Goal: Transaction & Acquisition: Download file/media

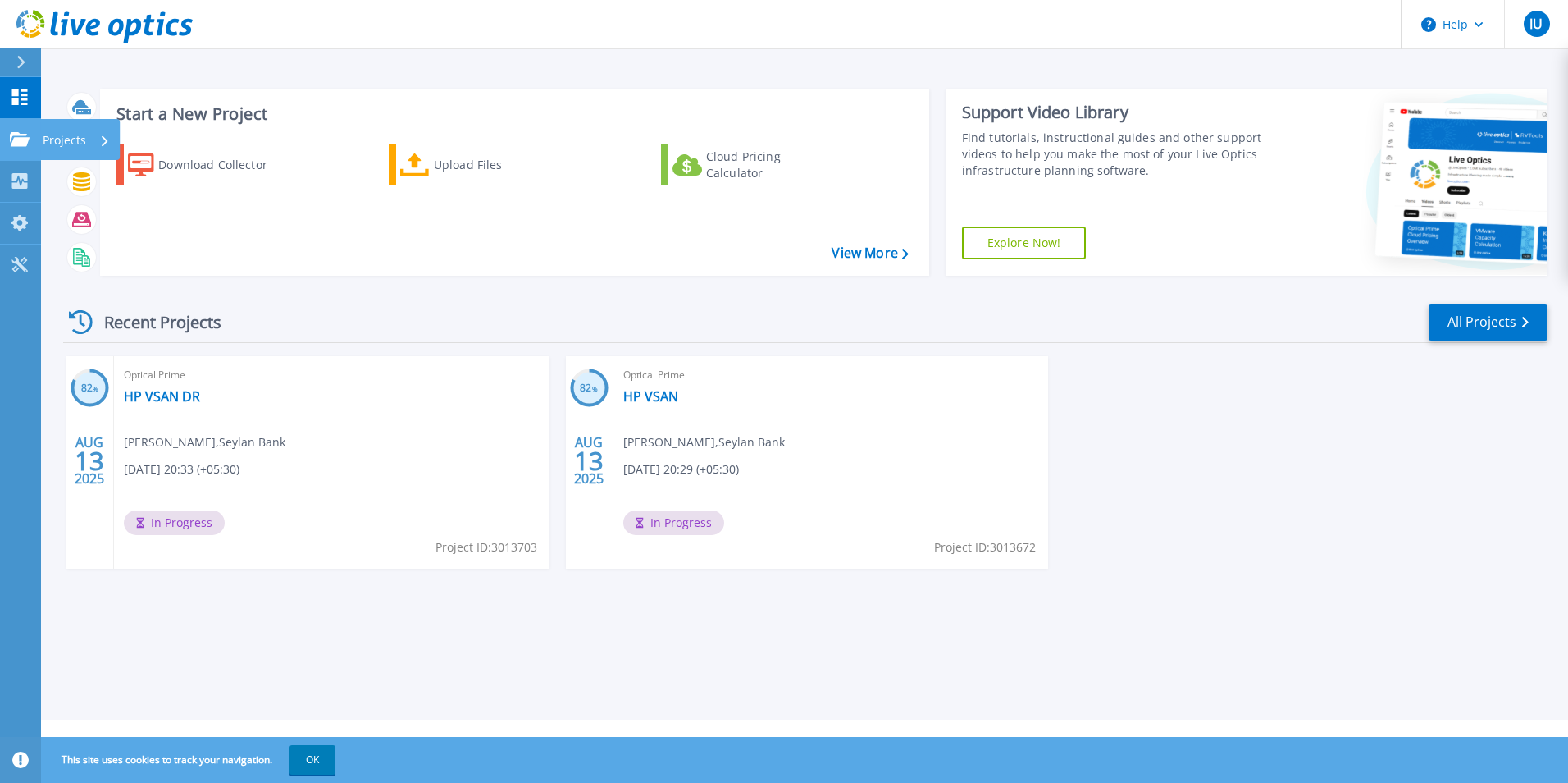
click at [32, 139] on link "Projects Projects" at bounding box center [20, 140] width 41 height 42
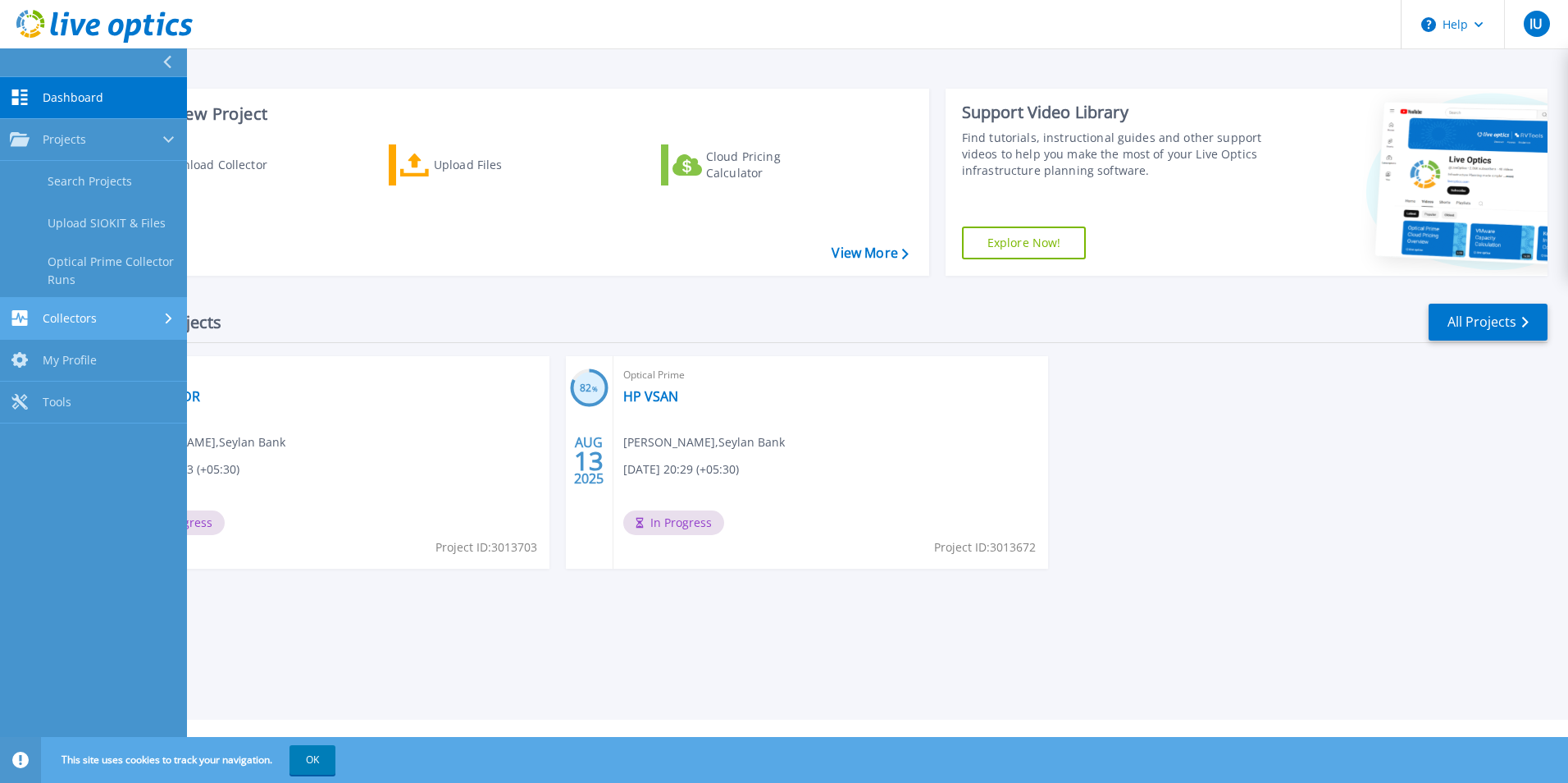
click at [122, 321] on div "Collectors" at bounding box center [93, 318] width 168 height 15
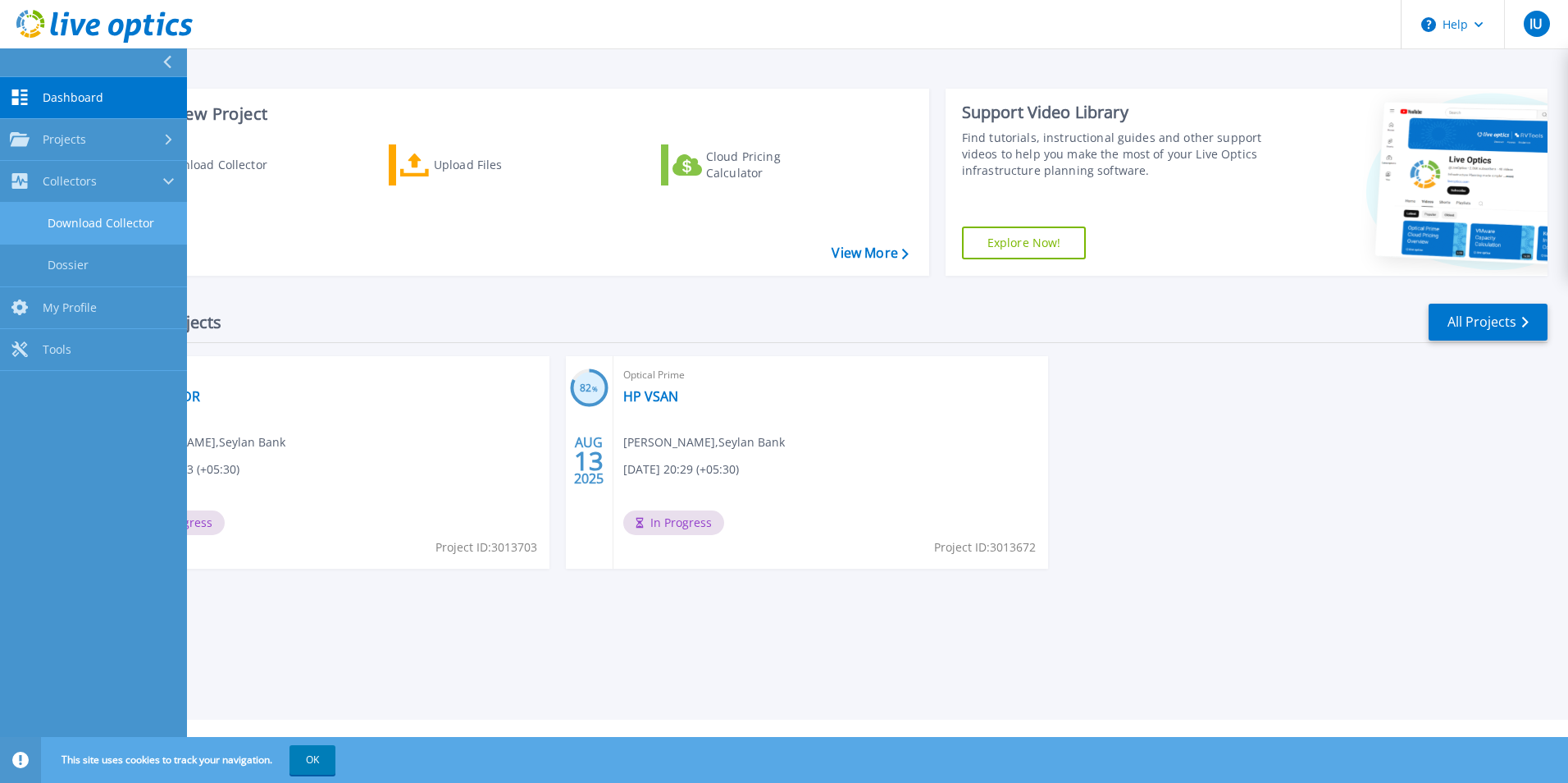
click at [110, 228] on link "Download Collector" at bounding box center [93, 224] width 187 height 42
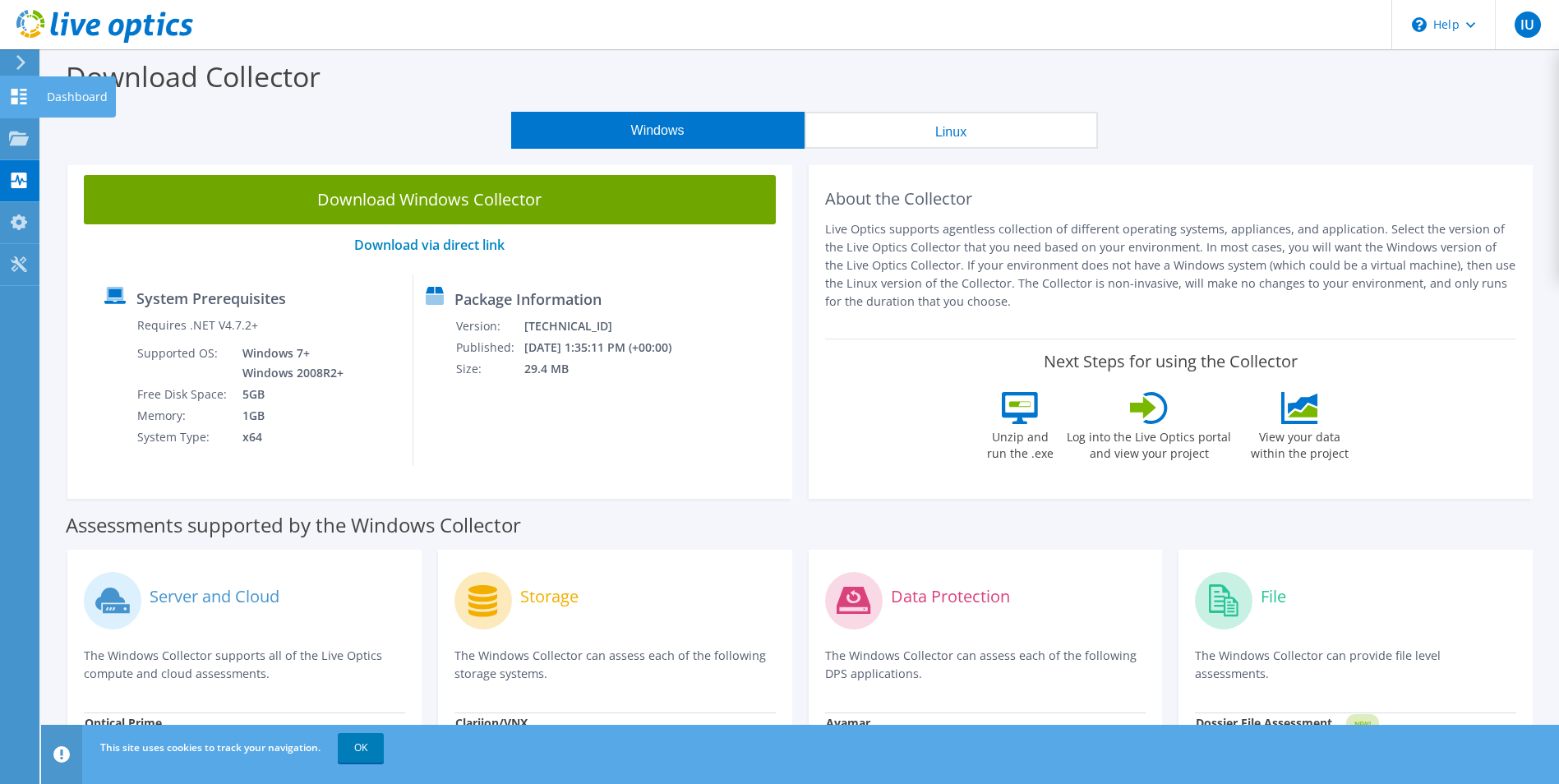
click at [22, 100] on icon at bounding box center [18, 96] width 20 height 15
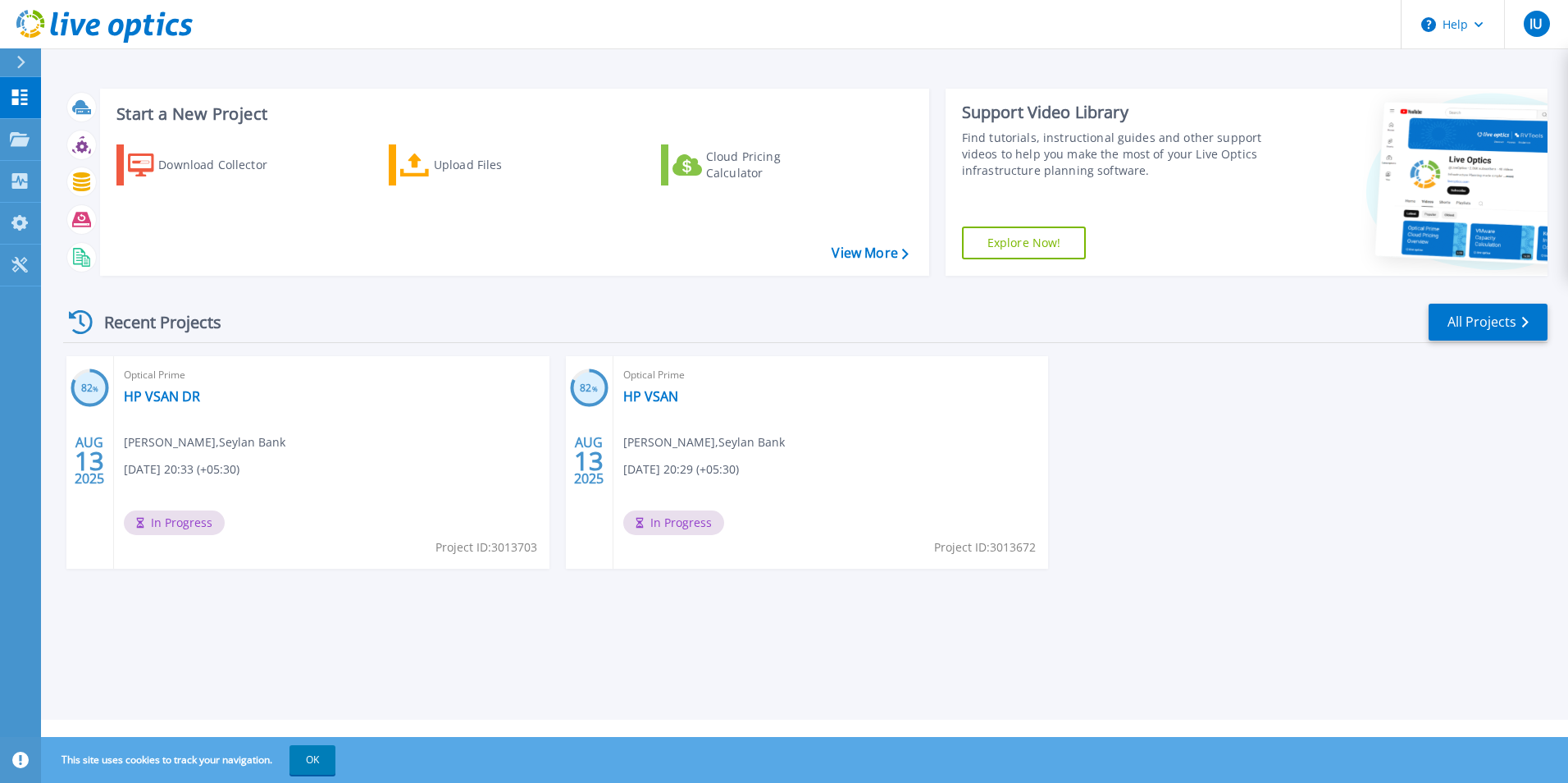
click at [1284, 388] on div "82 % [DATE] Optical Prime HP VSAN DR [PERSON_NAME] , Seylan Bank [DATE] 20:33 (…" at bounding box center [799, 479] width 1498 height 246
